Goal: Information Seeking & Learning: Learn about a topic

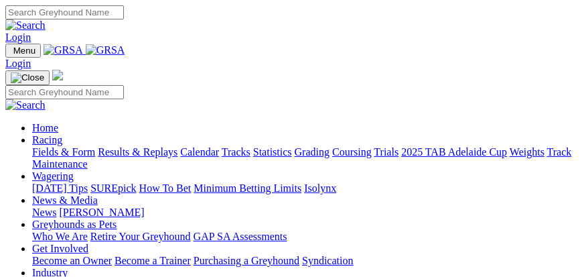
click at [95, 157] on link "Fields & Form" at bounding box center [63, 151] width 63 height 11
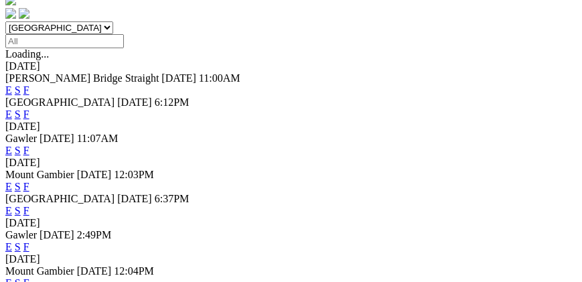
scroll to position [459, 0]
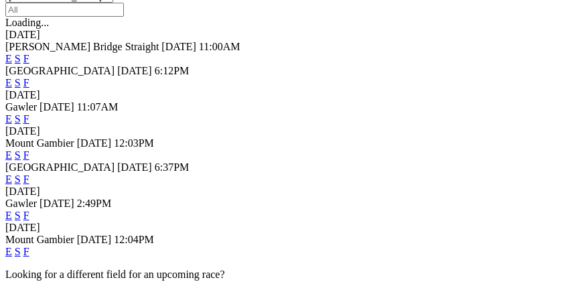
click at [29, 246] on link "F" at bounding box center [26, 251] width 6 height 11
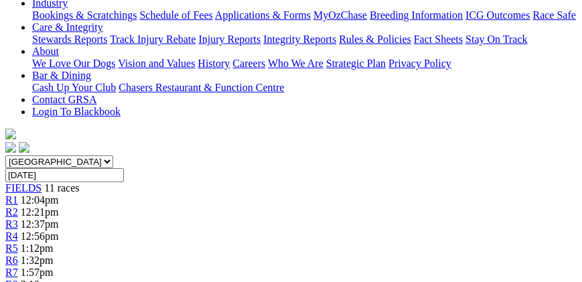
scroll to position [306, 0]
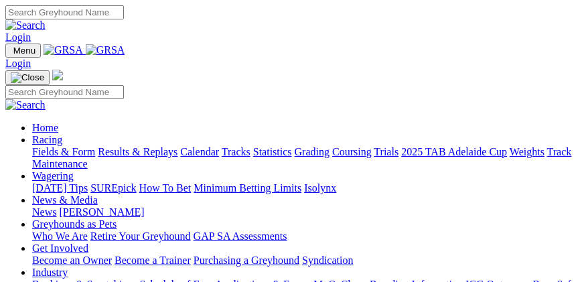
click at [29, 46] on span "Menu" at bounding box center [24, 51] width 22 height 10
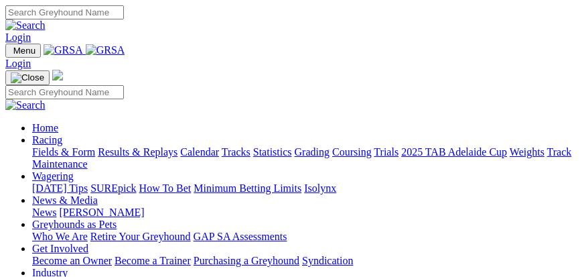
click at [95, 157] on link "Fields & Form" at bounding box center [63, 151] width 63 height 11
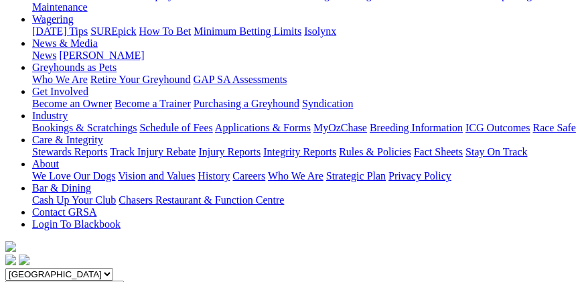
scroll to position [191, 0]
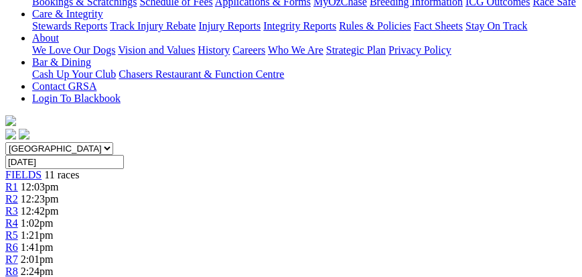
scroll to position [344, 0]
